Goal: Check status: Check status

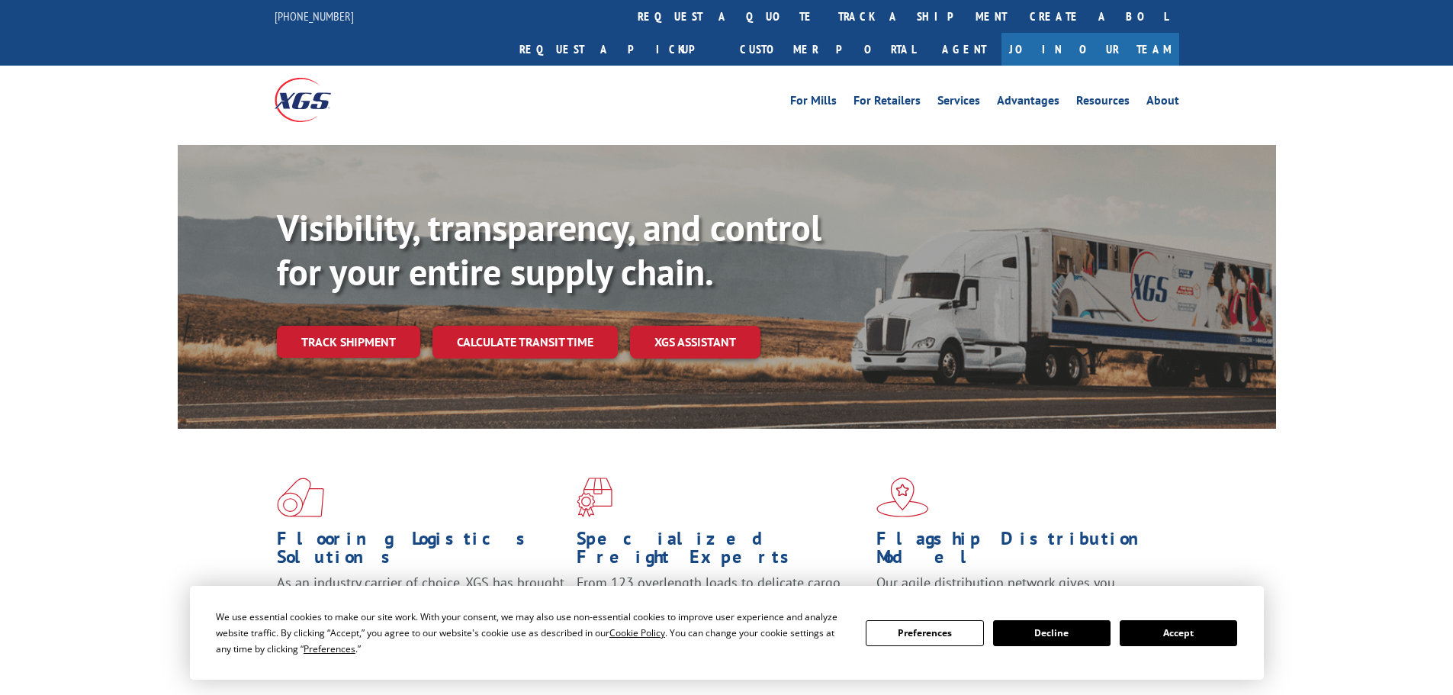
click at [333, 329] on div "Visibility, transparency, and control for your entire supply chain. Track shipm…" at bounding box center [776, 312] width 999 height 213
click at [336, 326] on link "Track shipment" at bounding box center [348, 342] width 143 height 32
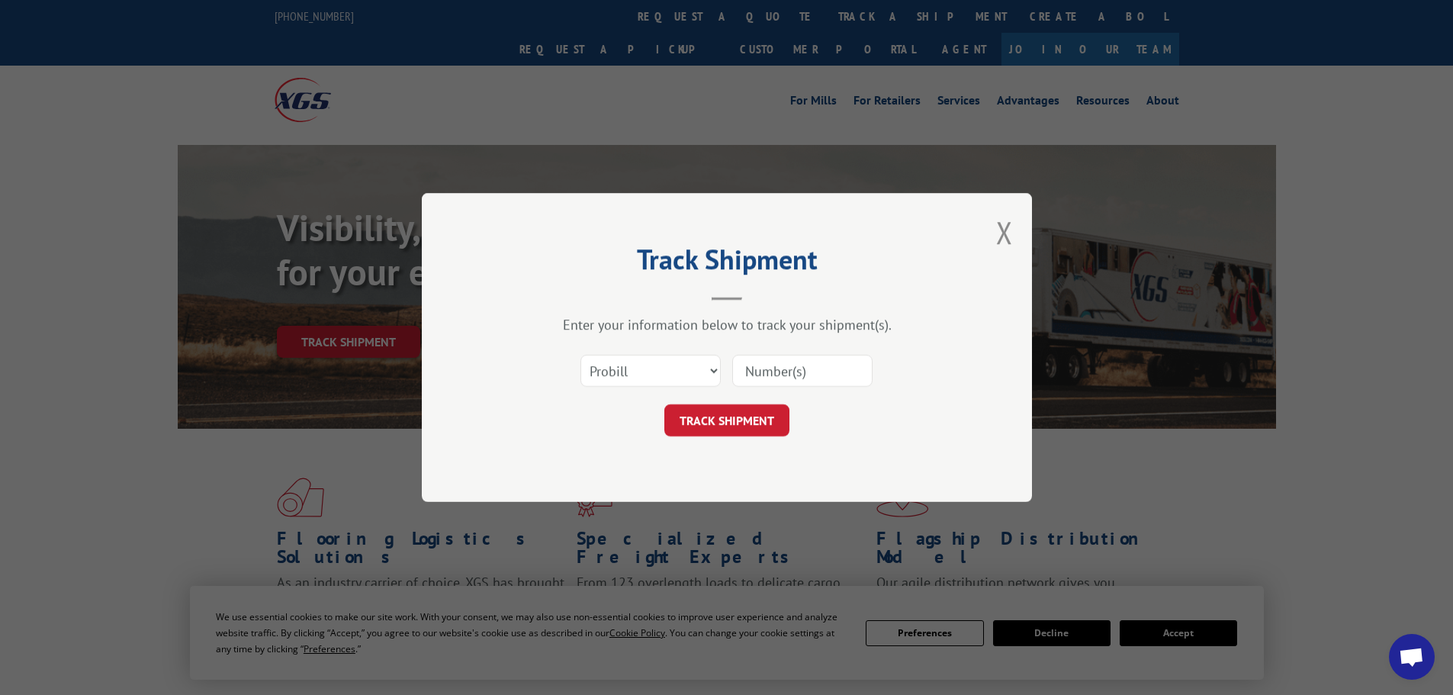
click at [776, 375] on input at bounding box center [802, 371] width 140 height 32
paste input "13727684"
type input "13727684"
click at [731, 416] on button "TRACK SHIPMENT" at bounding box center [726, 420] width 125 height 32
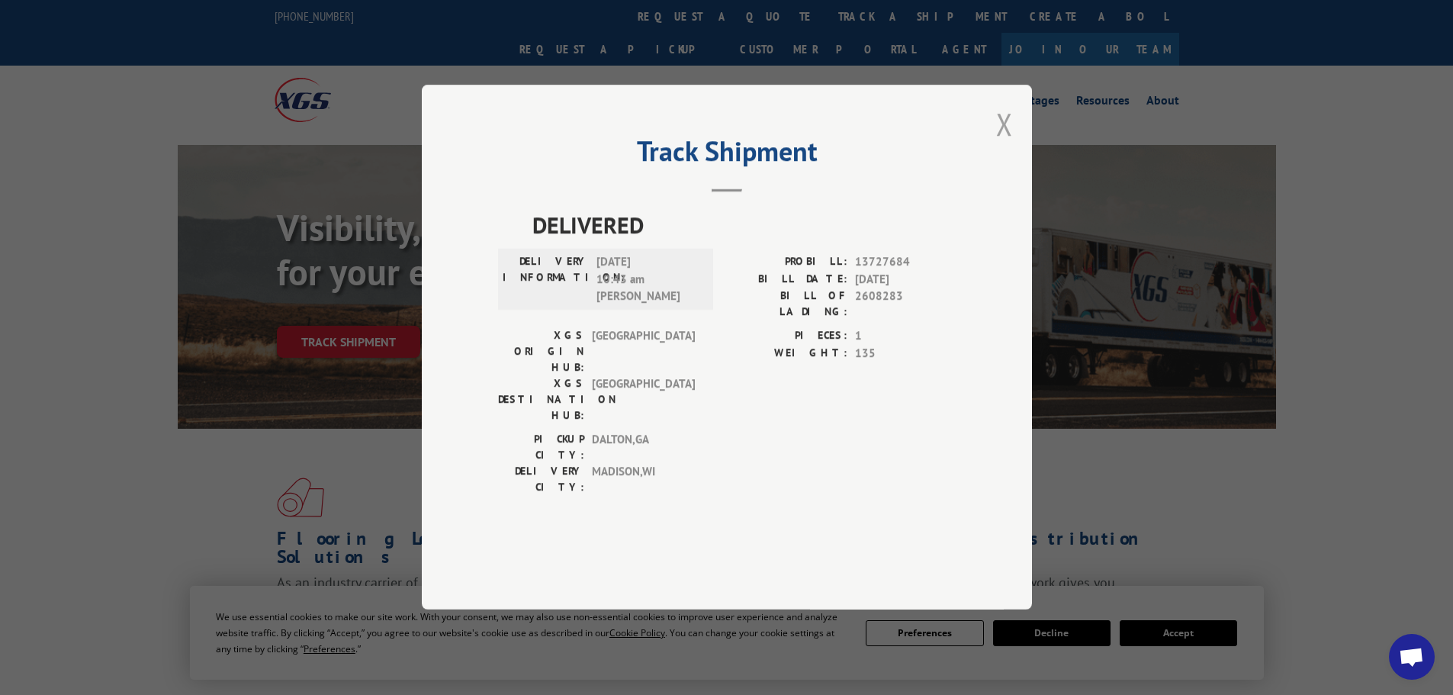
click at [1001, 144] on button "Close modal" at bounding box center [1004, 124] width 17 height 40
